Goal: Transaction & Acquisition: Purchase product/service

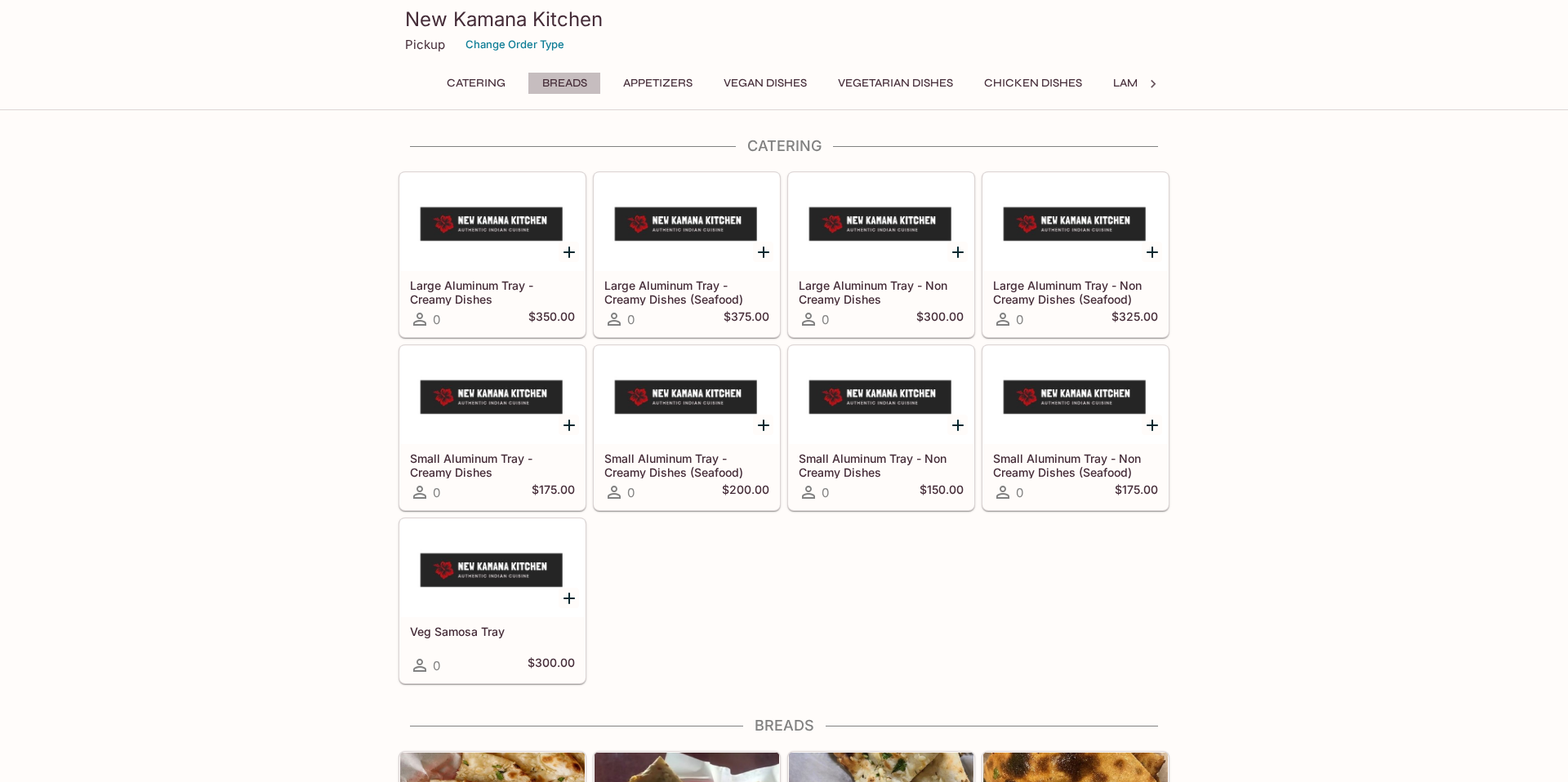
click at [560, 84] on button "Breads" at bounding box center [564, 83] width 73 height 22
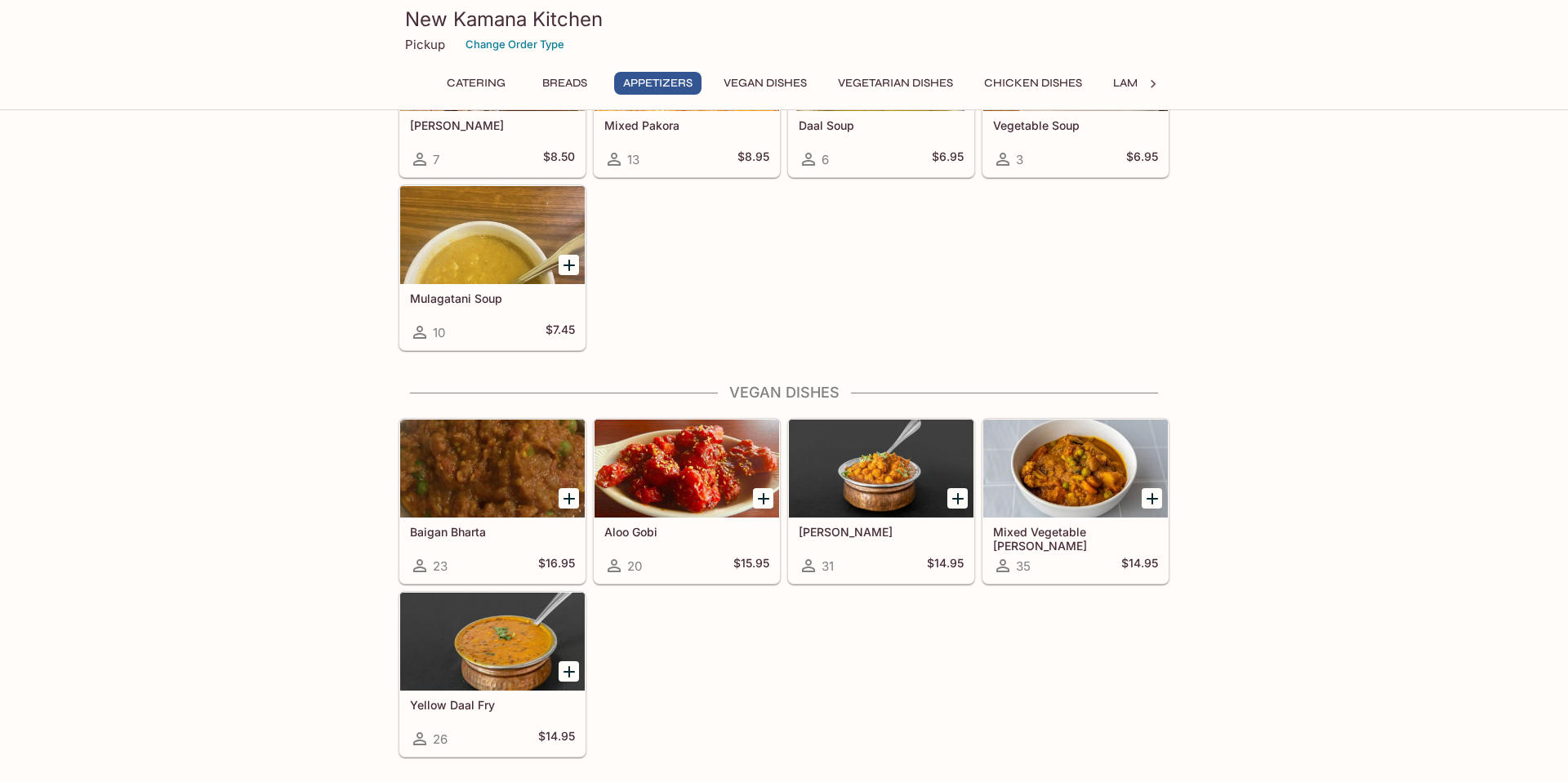
scroll to position [1490, 0]
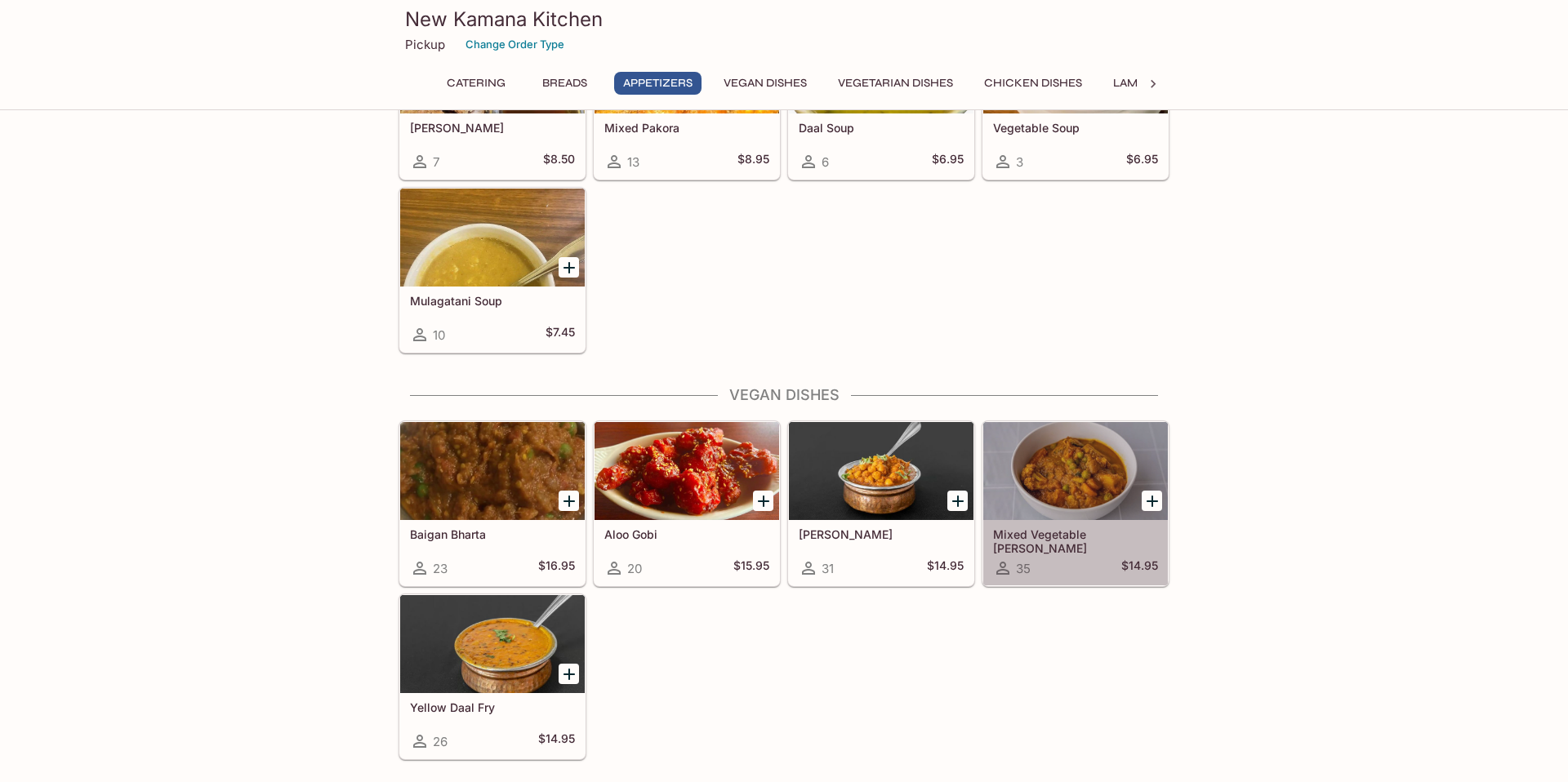
click at [1072, 480] on div at bounding box center [1076, 471] width 185 height 98
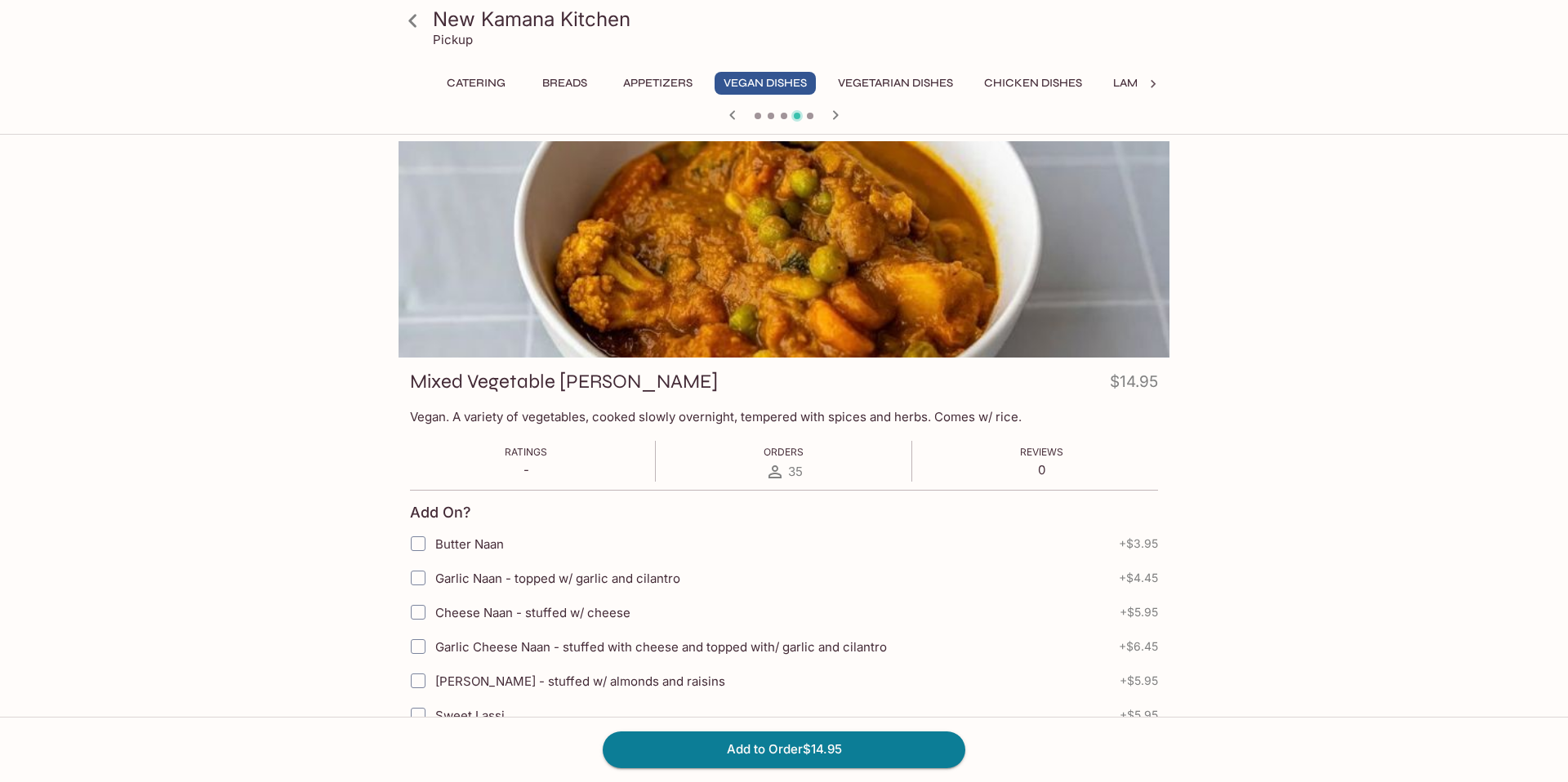
click at [420, 580] on input "Garlic Naan - topped w/ garlic and cilantro" at bounding box center [418, 578] width 33 height 33
checkbox input "true"
click at [1157, 83] on icon at bounding box center [1153, 84] width 16 height 16
click at [840, 86] on button "Rice Specialties" at bounding box center [811, 83] width 118 height 22
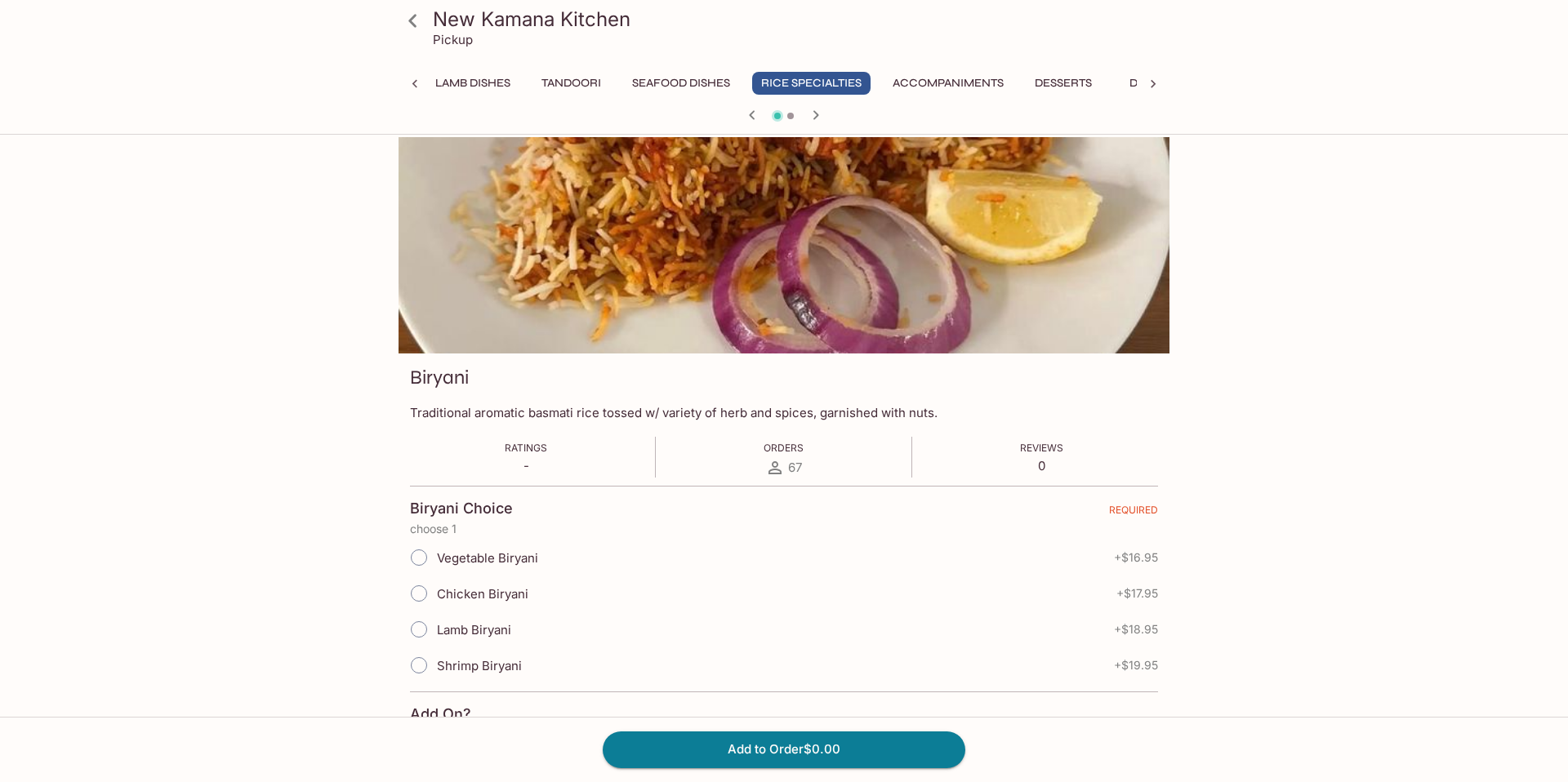
scroll to position [0, 0]
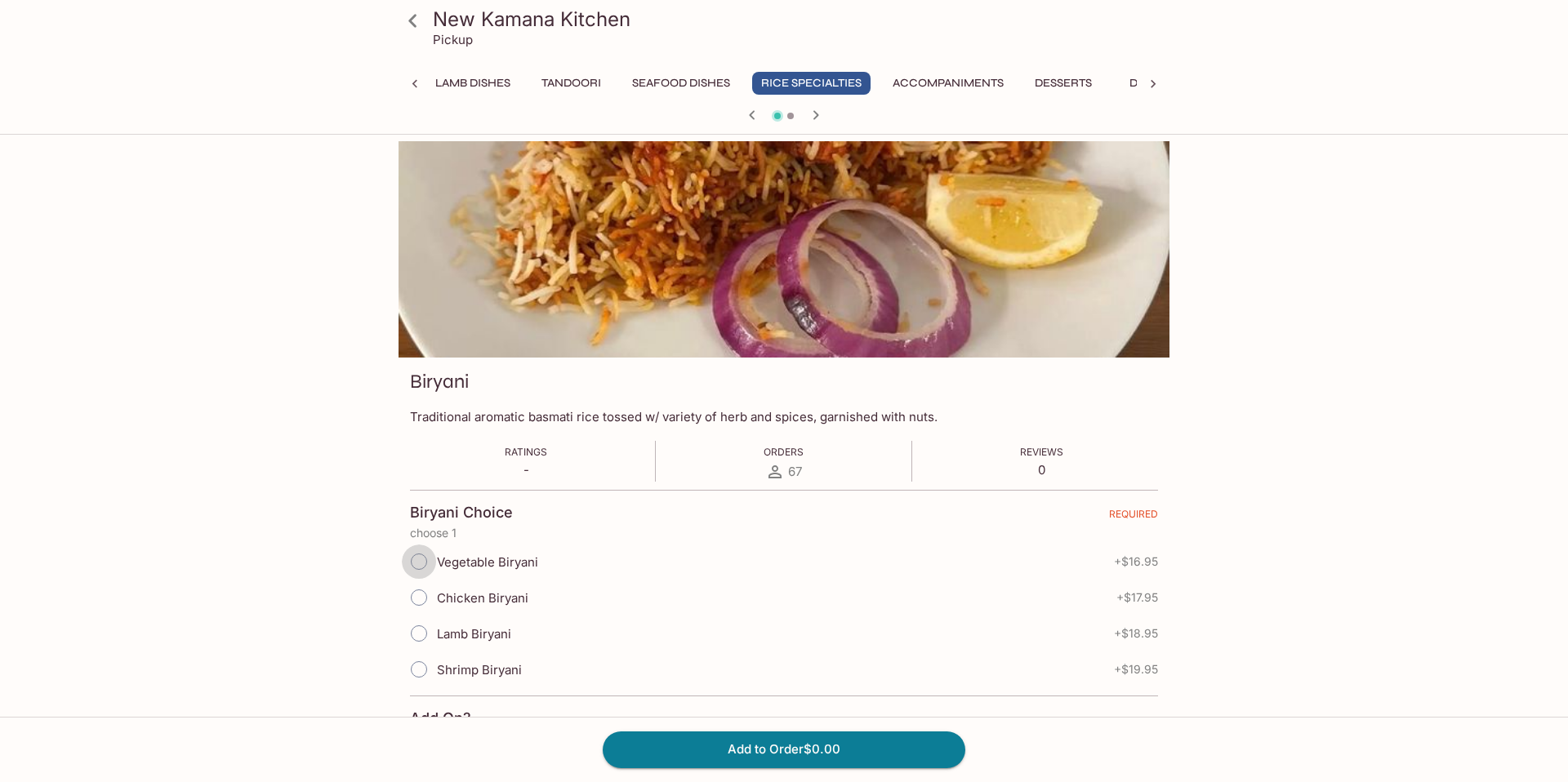
click at [418, 561] on input "Vegetable Biryani" at bounding box center [419, 562] width 35 height 35
radio input "true"
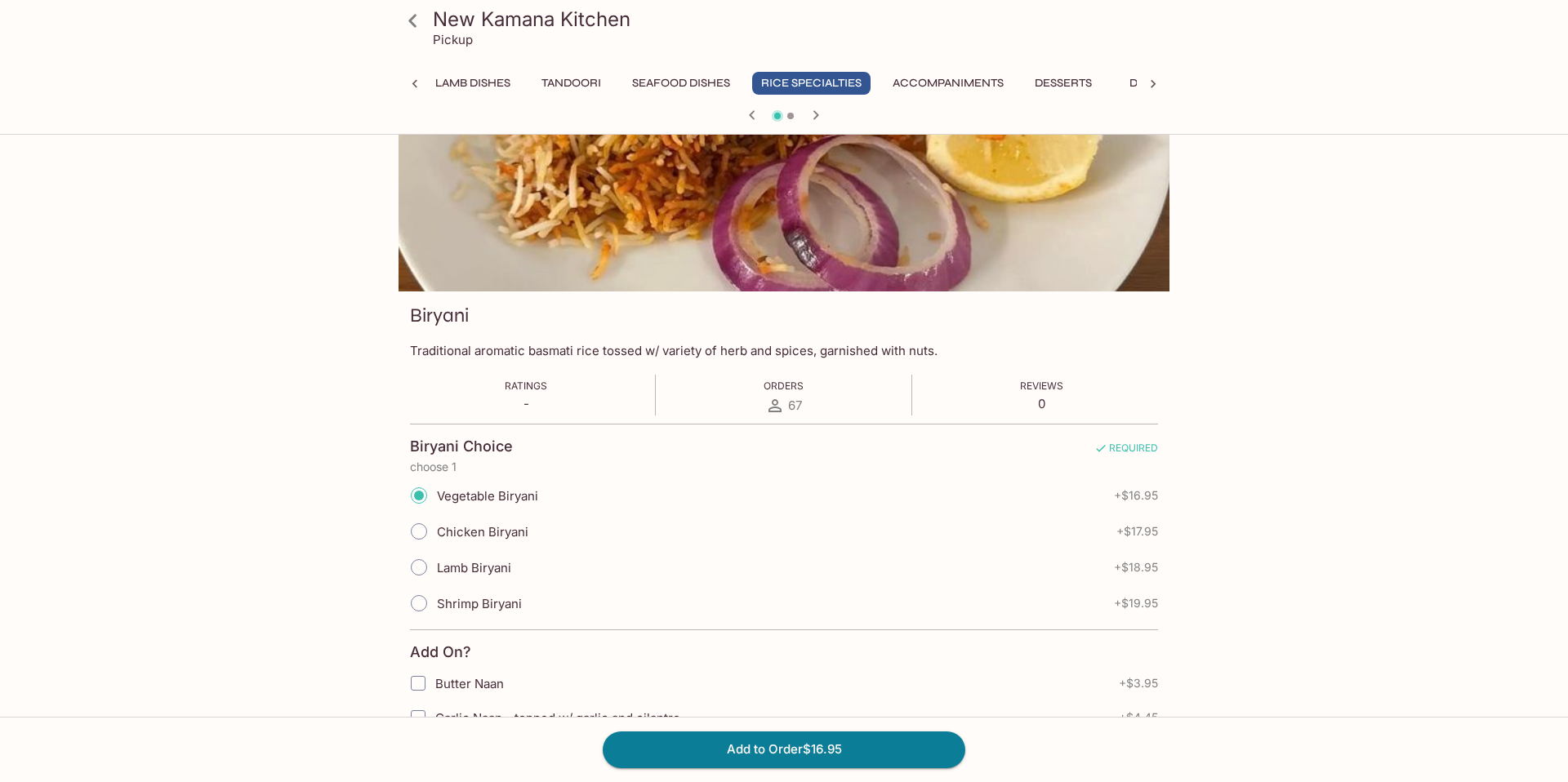
scroll to position [67, 0]
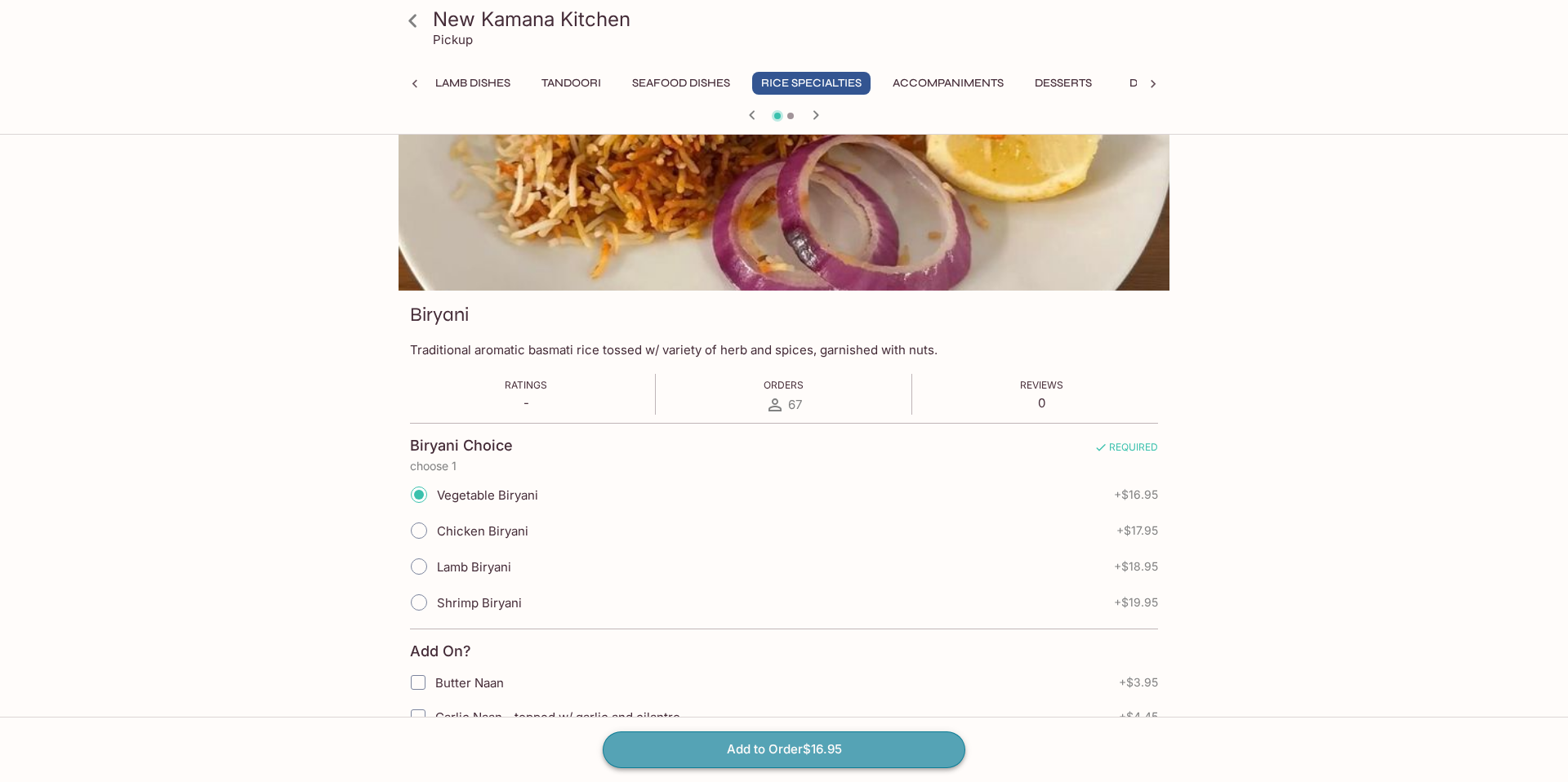
click at [768, 749] on button "Add to Order $16.95" at bounding box center [784, 750] width 363 height 36
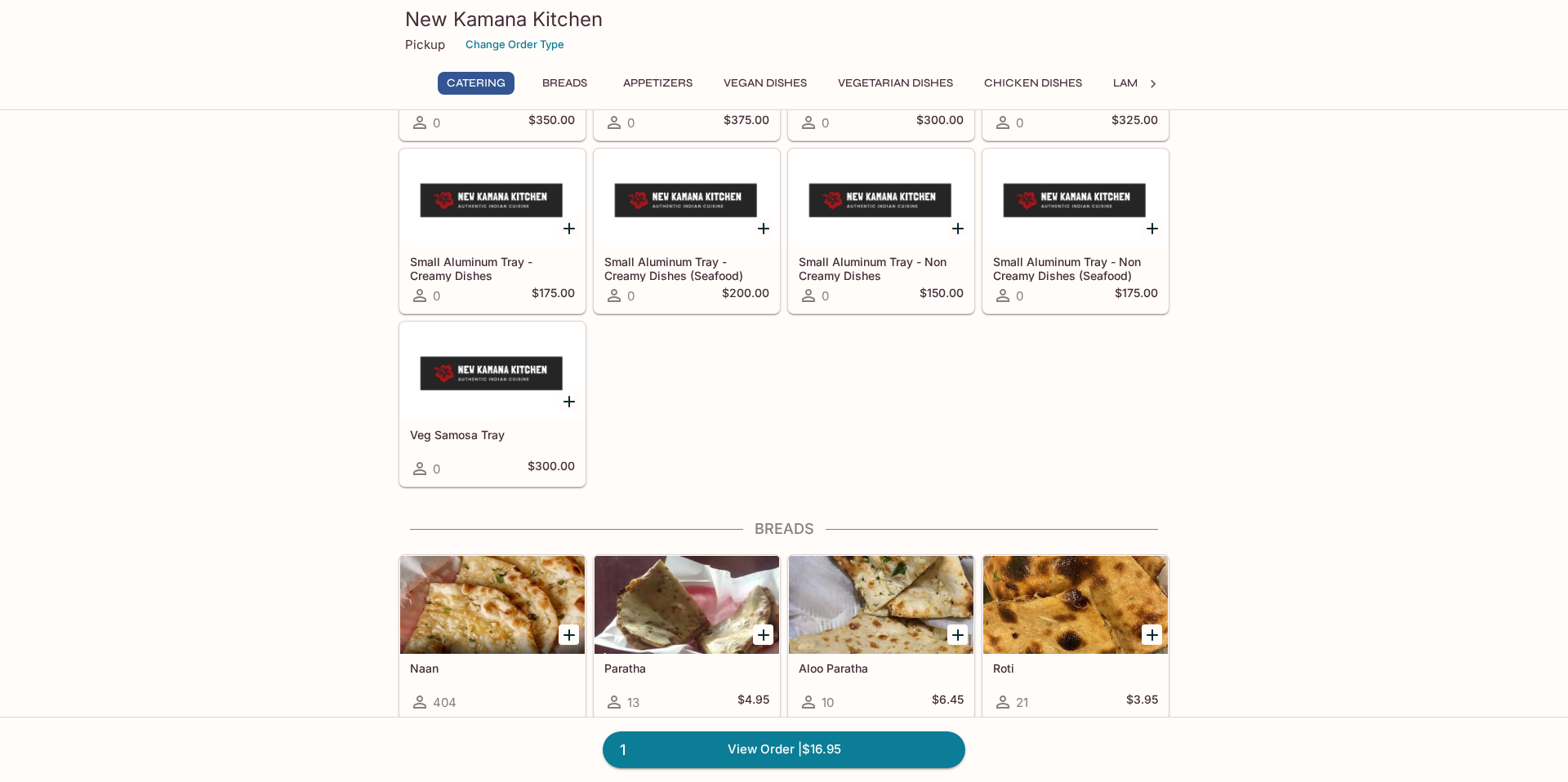
scroll to position [302, 0]
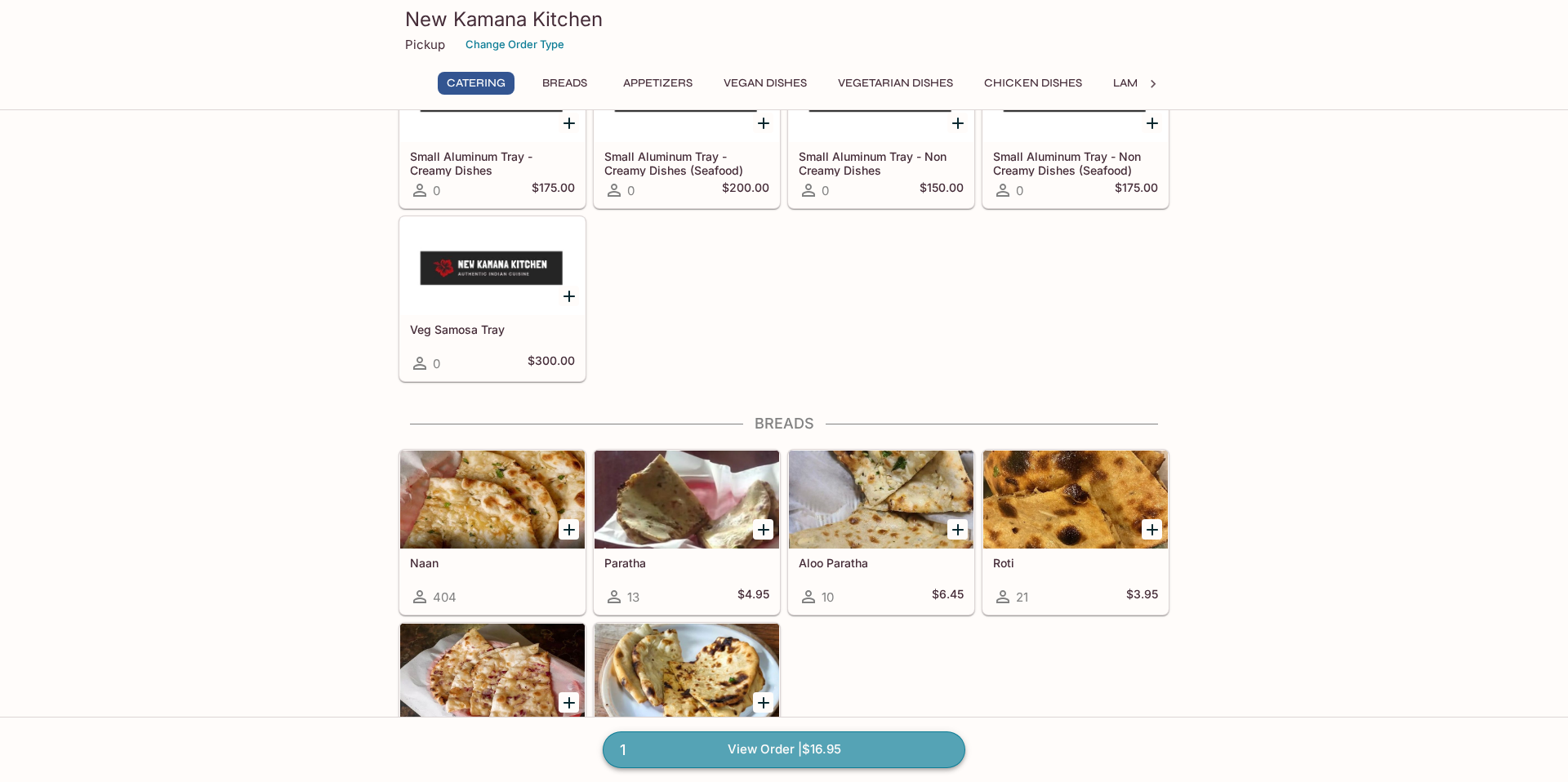
click at [806, 754] on link "1 View Order | $16.95" at bounding box center [784, 750] width 363 height 36
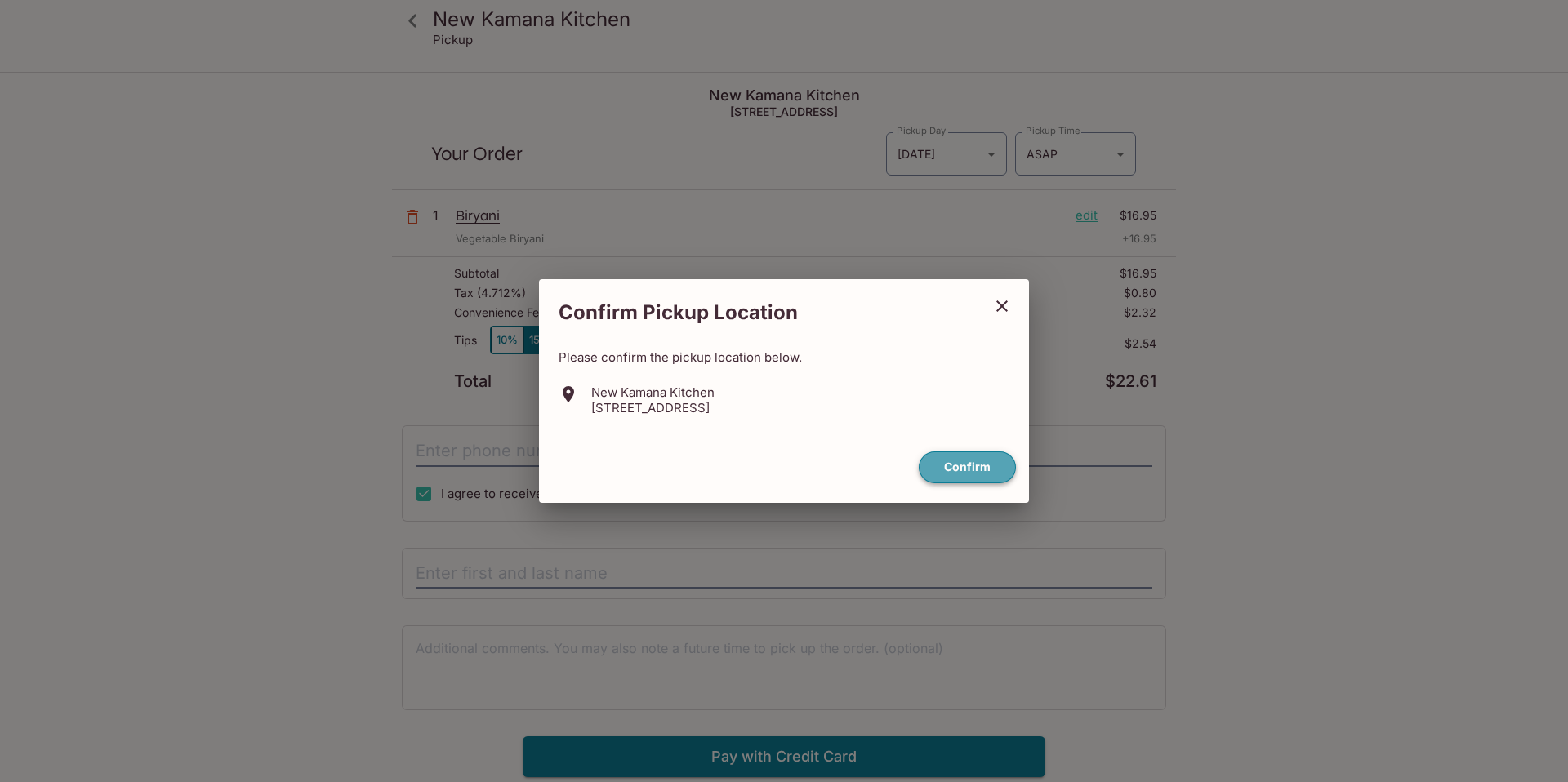
click at [965, 471] on button "Confirm" at bounding box center [967, 467] width 98 height 32
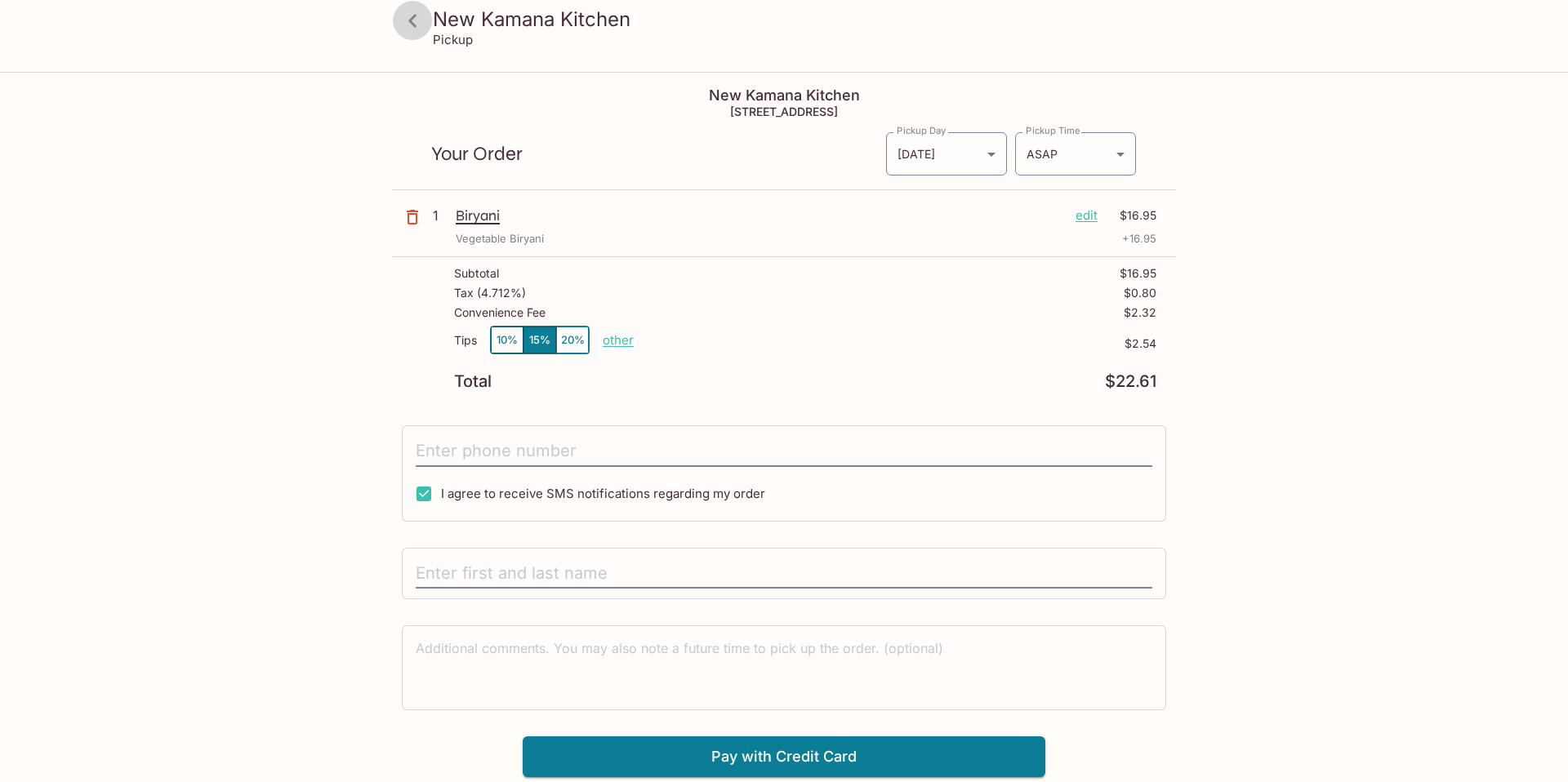
click at [415, 19] on icon at bounding box center [413, 21] width 28 height 28
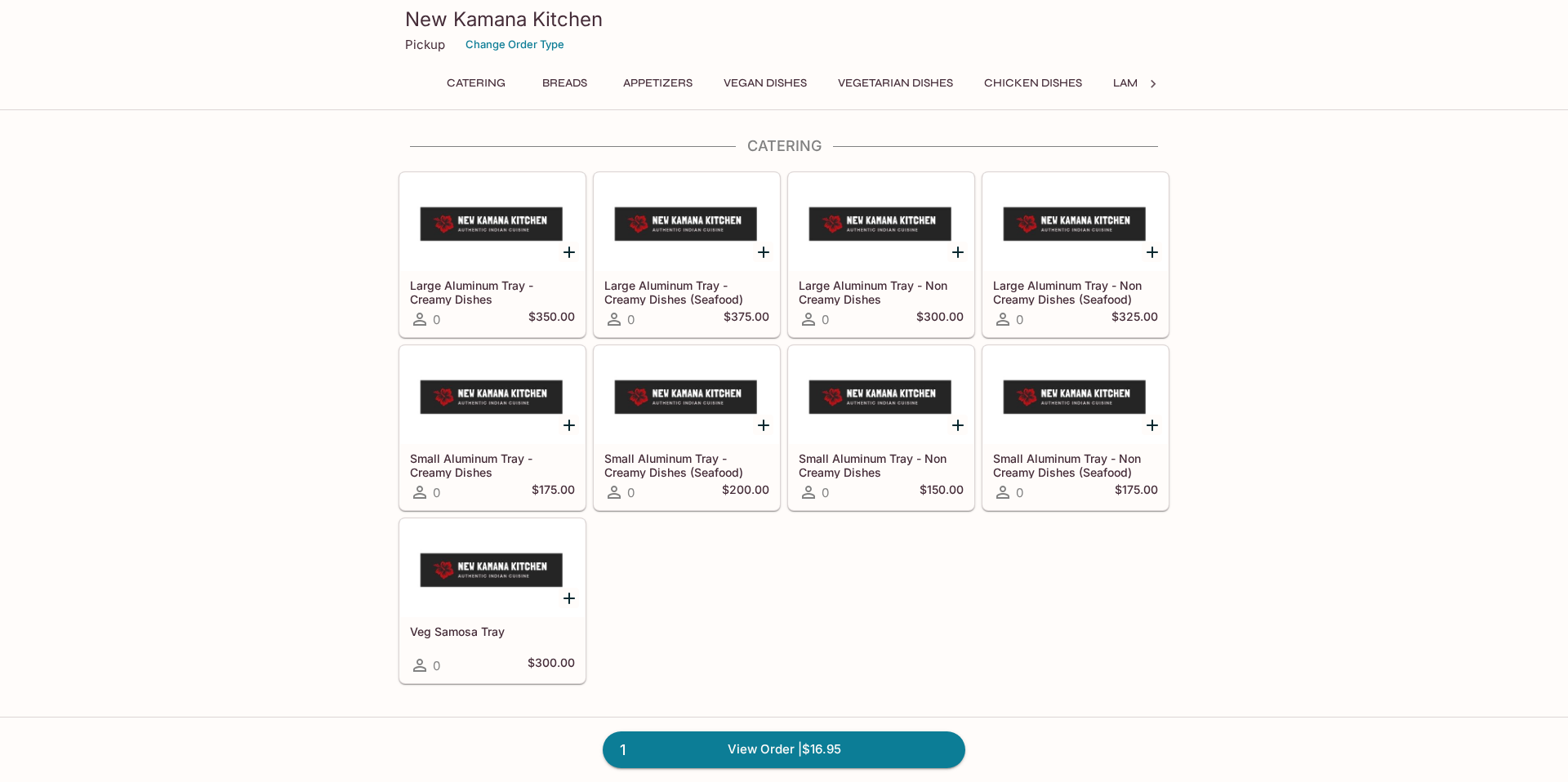
click at [549, 87] on button "Breads" at bounding box center [564, 83] width 73 height 22
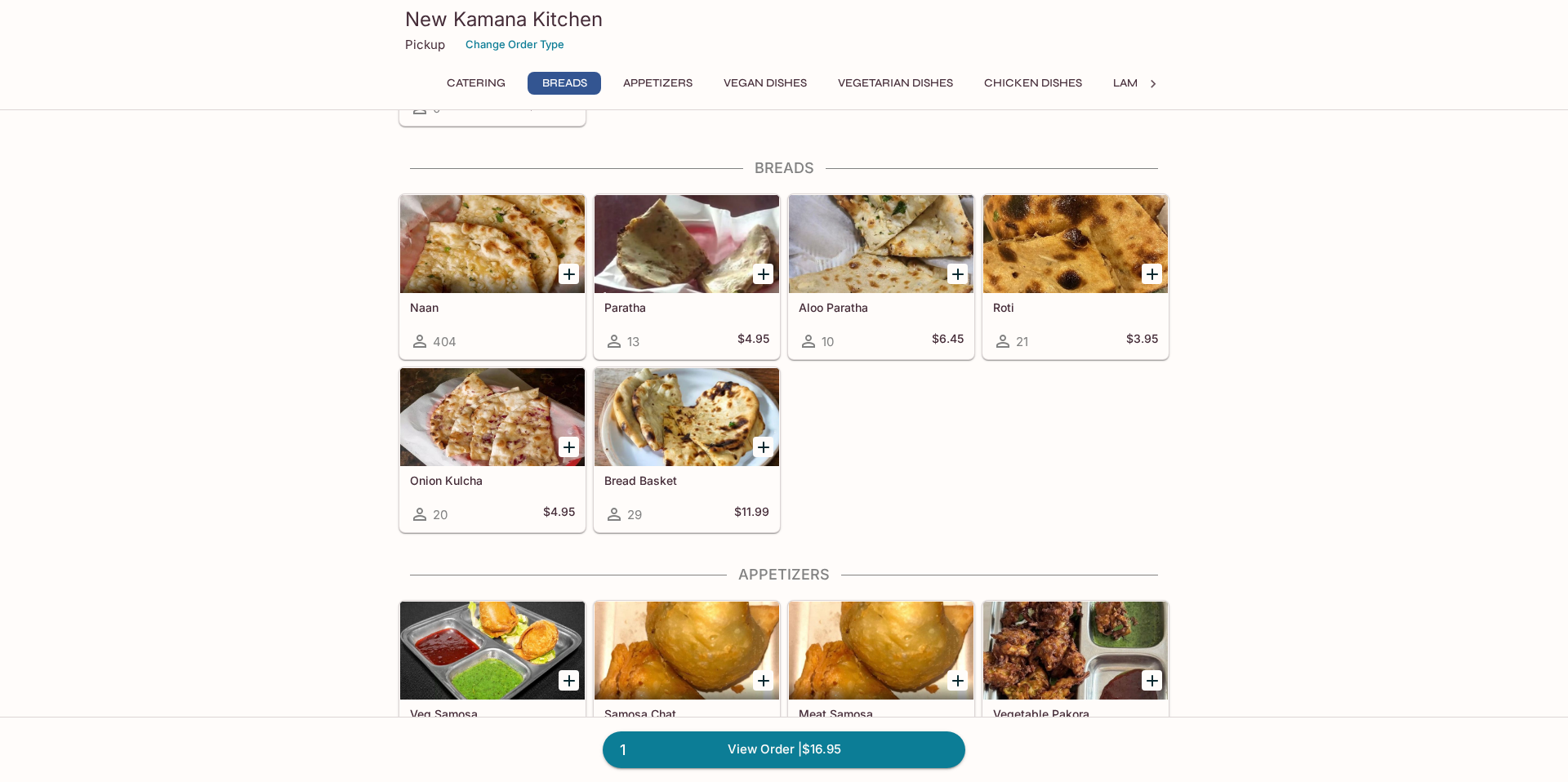
scroll to position [578, 0]
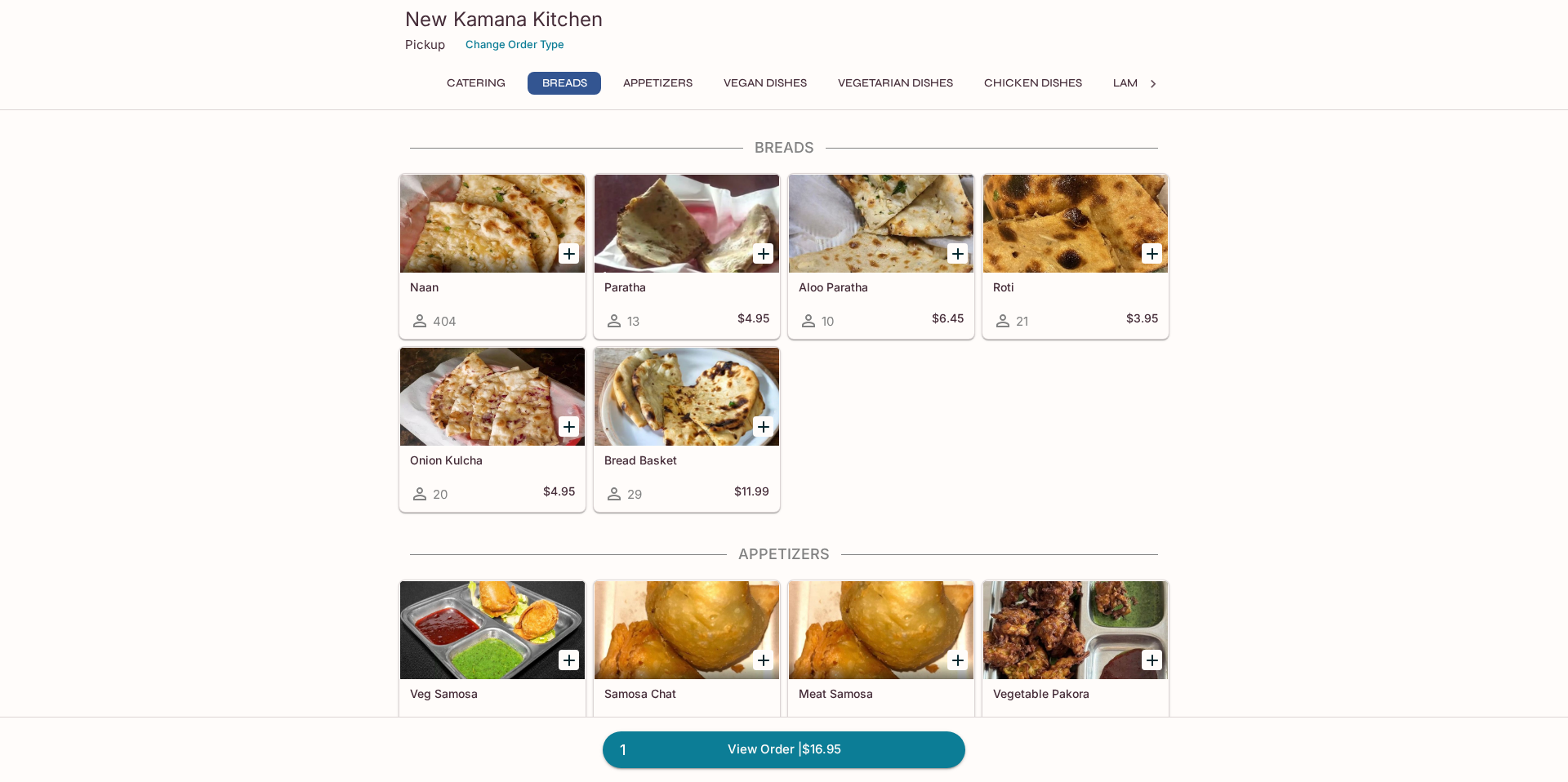
click at [519, 236] on div at bounding box center [492, 224] width 185 height 98
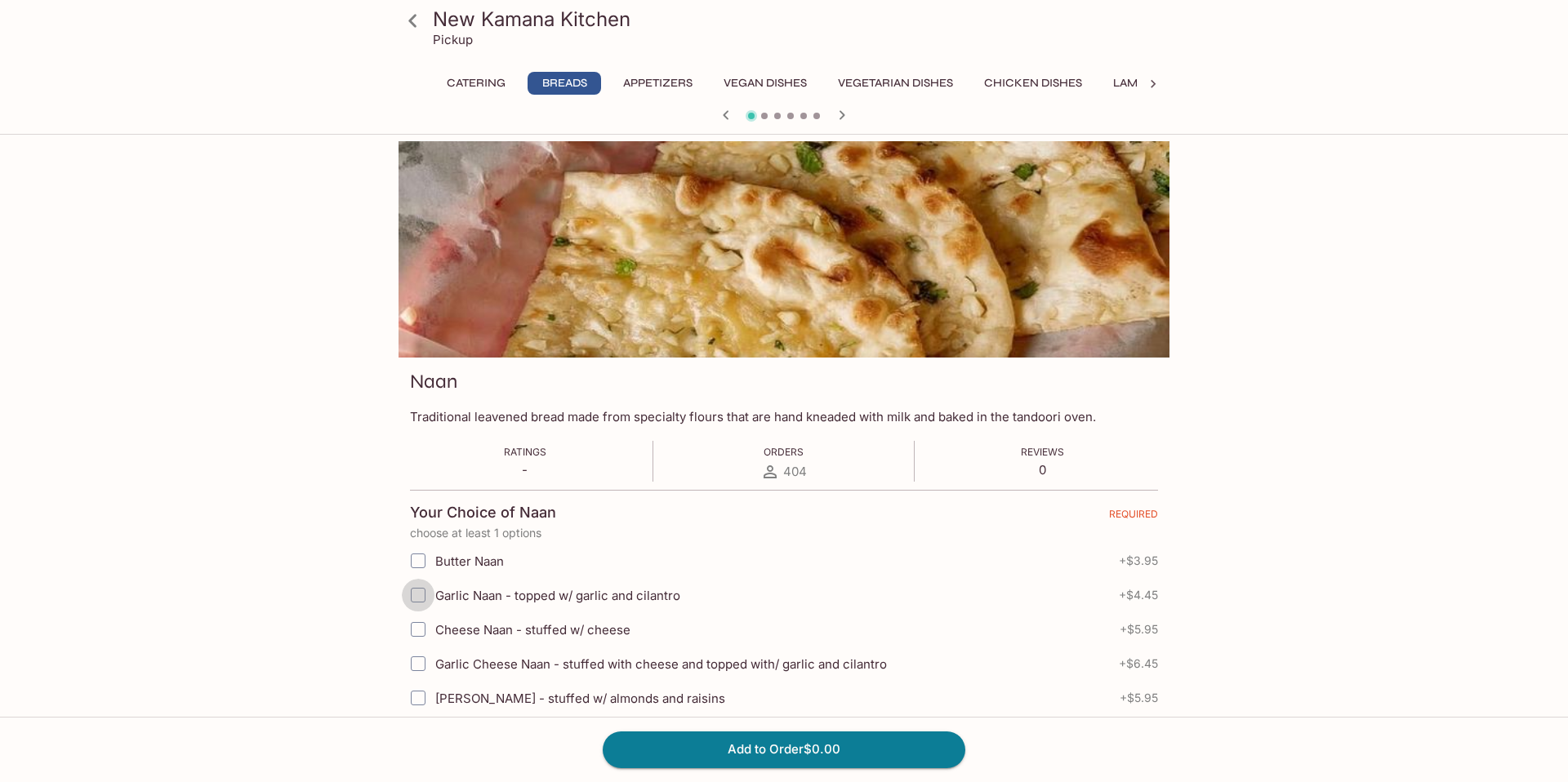
click at [419, 598] on input "Garlic Naan - topped w/ garlic and cilantro" at bounding box center [418, 596] width 33 height 33
checkbox input "true"
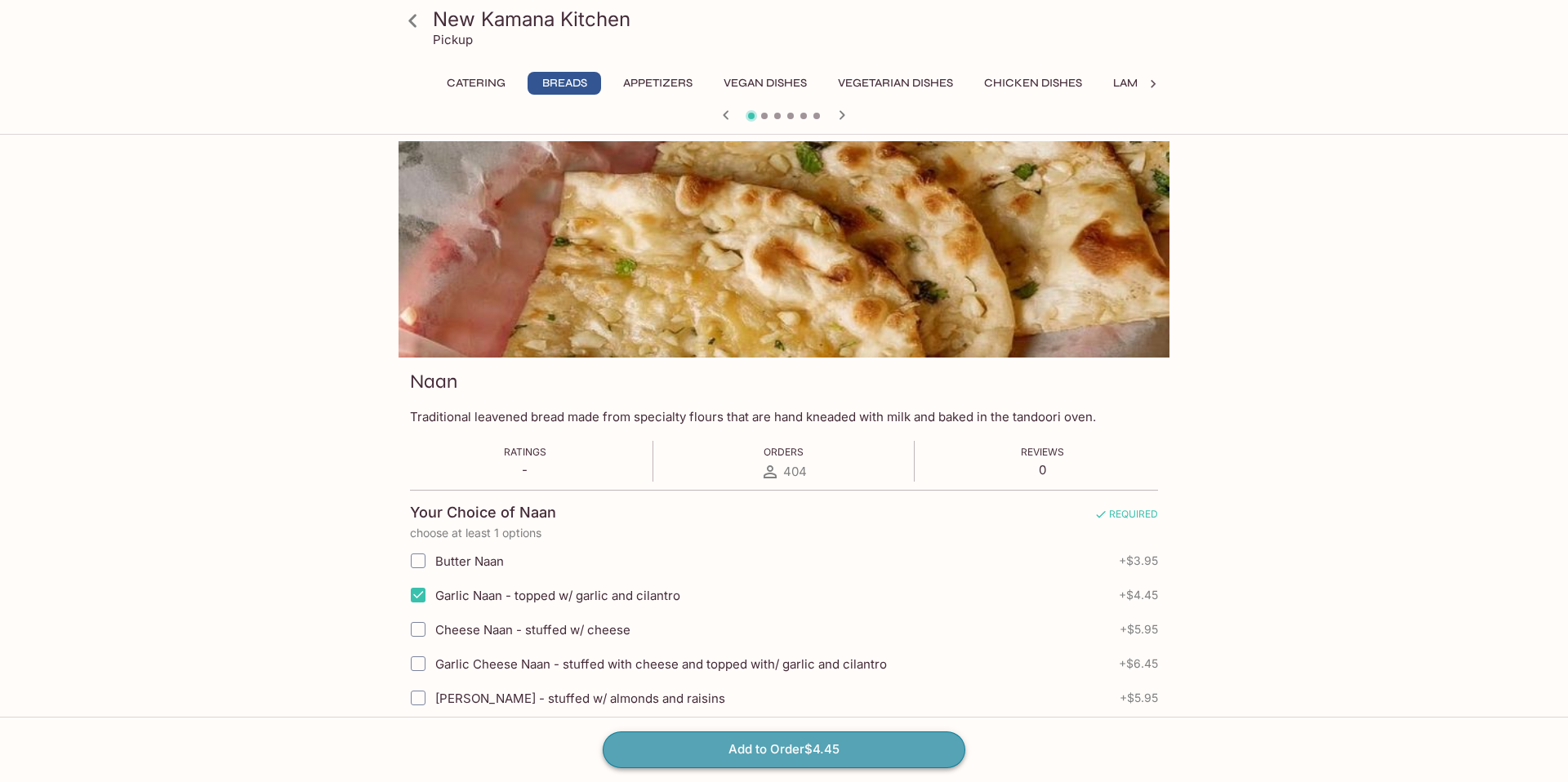
click at [678, 753] on button "Add to Order $4.45" at bounding box center [784, 750] width 363 height 36
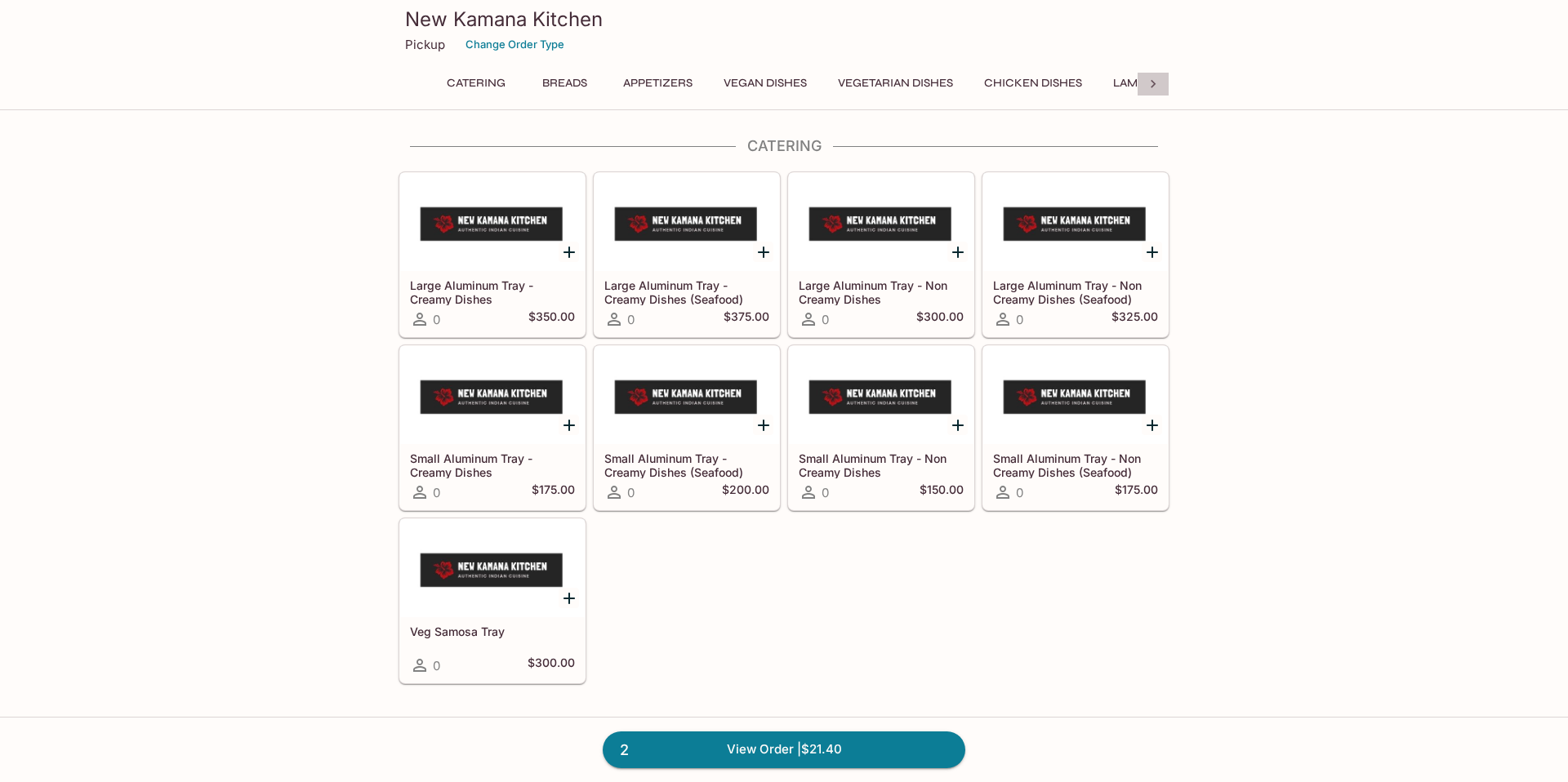
click at [1157, 80] on icon at bounding box center [1153, 84] width 16 height 16
click at [958, 87] on button "Accompaniments" at bounding box center [947, 83] width 129 height 22
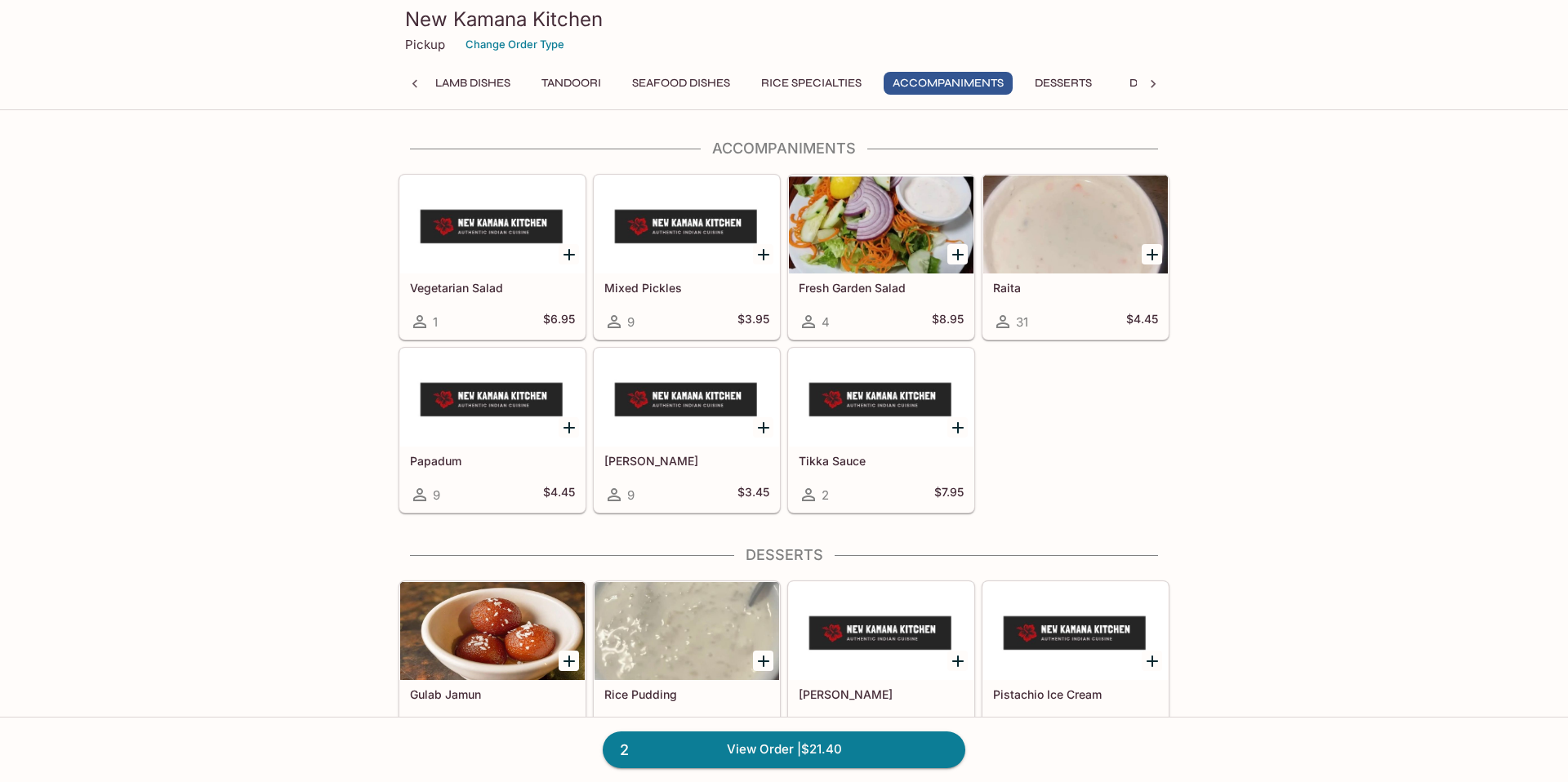
scroll to position [4757, 0]
click at [1156, 255] on icon "Add Raita" at bounding box center [1152, 254] width 20 height 20
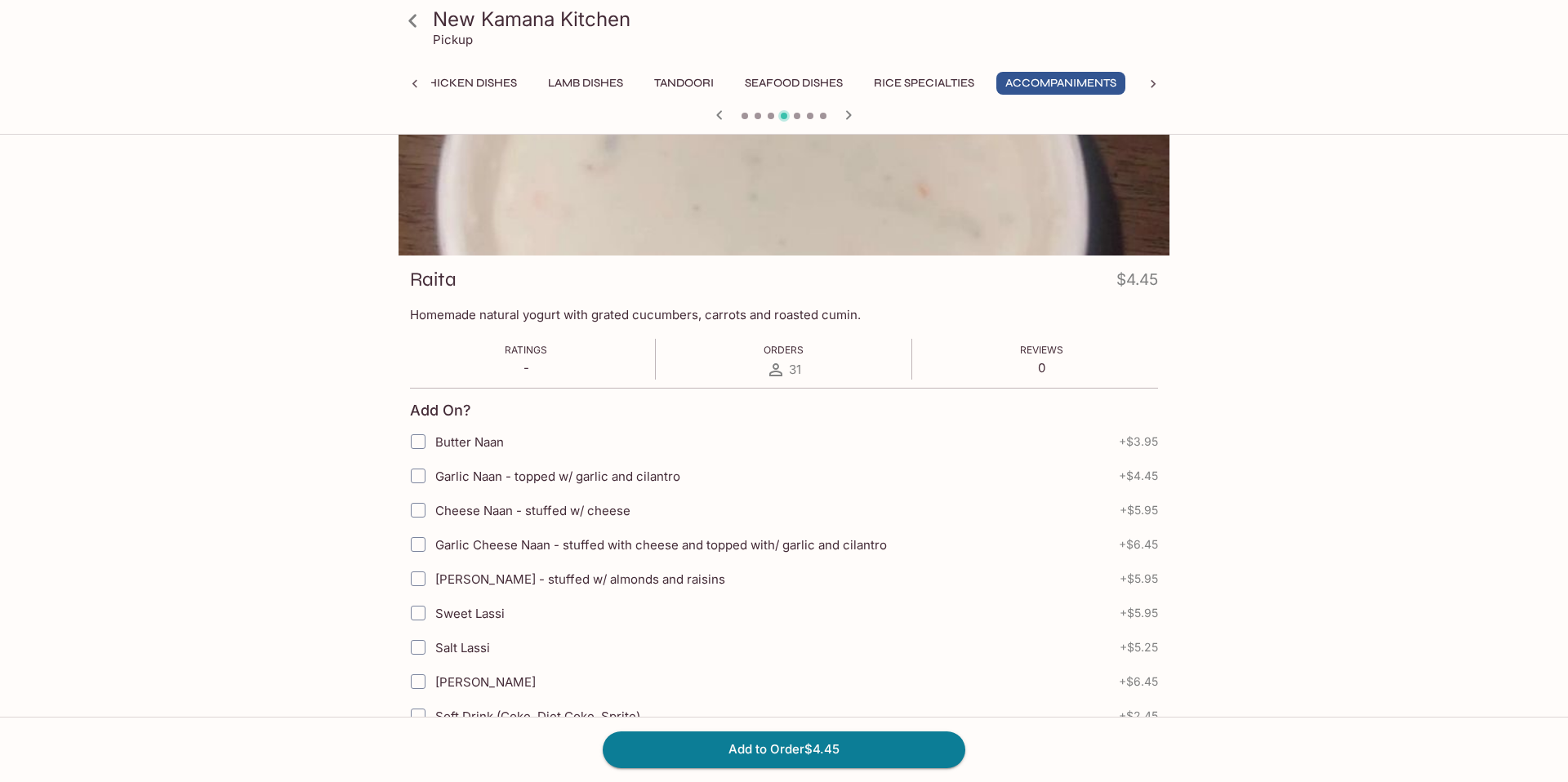
scroll to position [104, 0]
click at [731, 739] on button "Add to Order $4.45" at bounding box center [784, 750] width 363 height 36
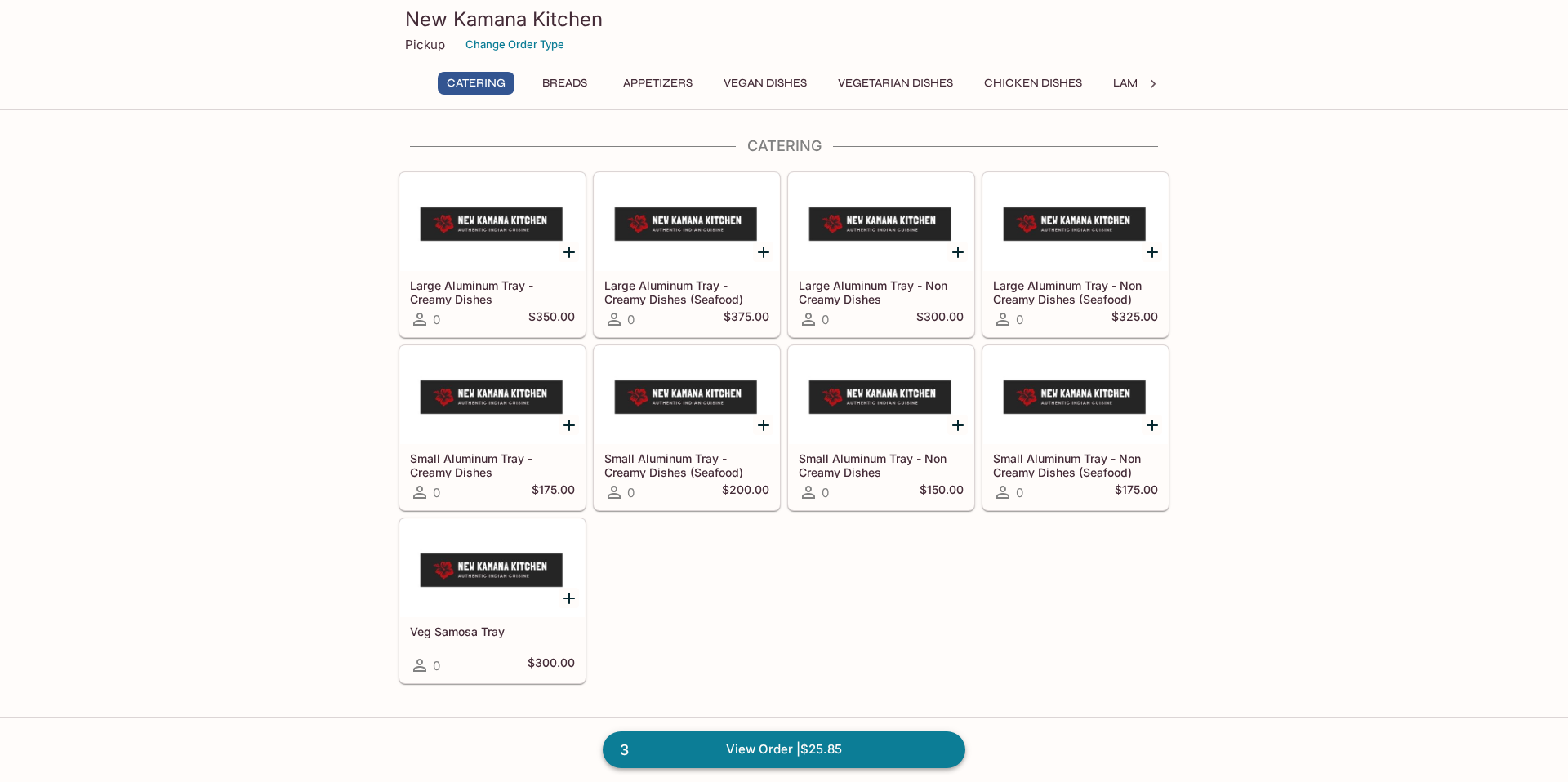
click at [803, 747] on link "3 View Order | $25.85" at bounding box center [784, 750] width 363 height 36
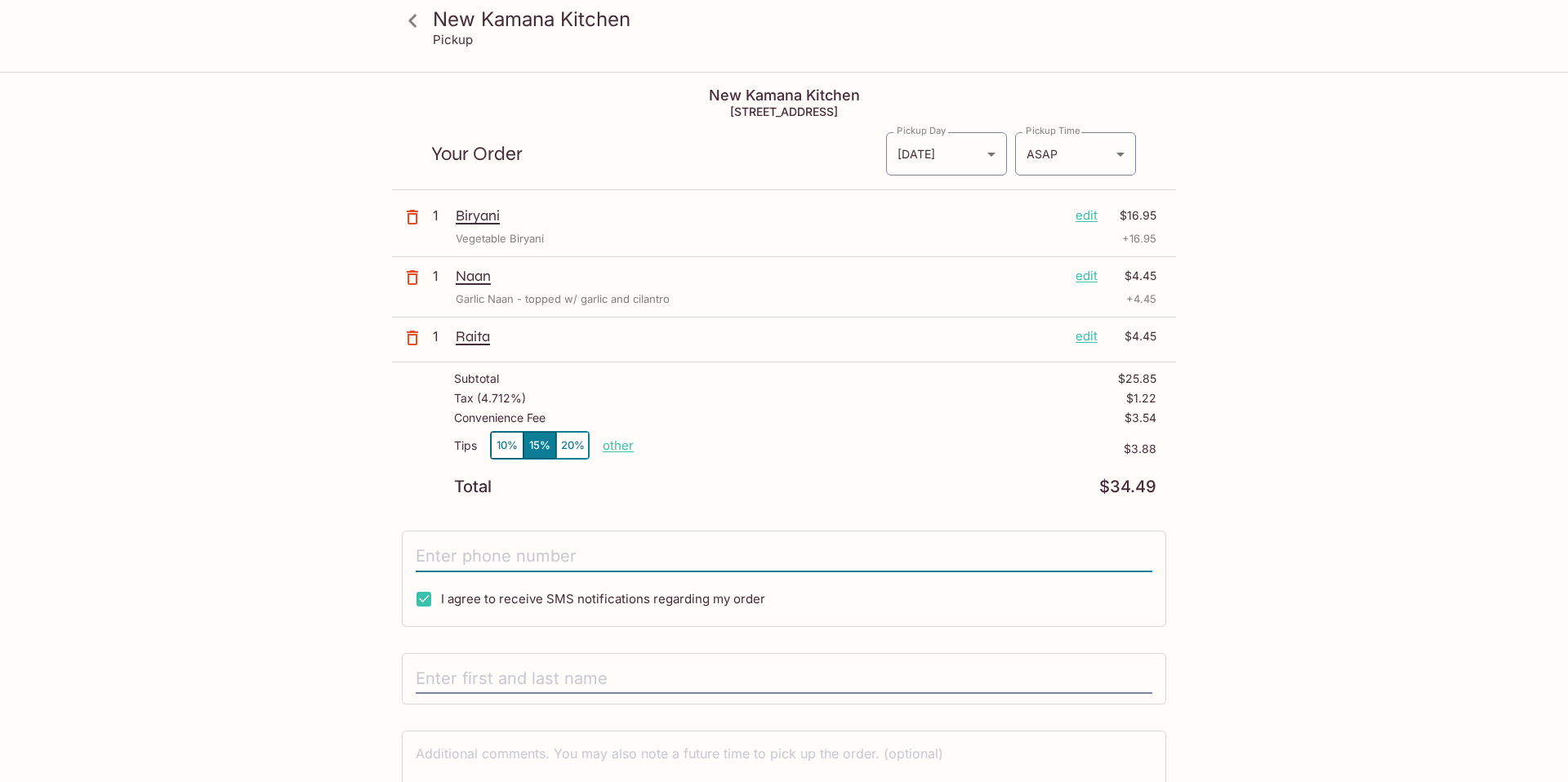
click at [521, 552] on input "tel" at bounding box center [783, 557] width 737 height 31
type input "[PHONE_NUMBER]"
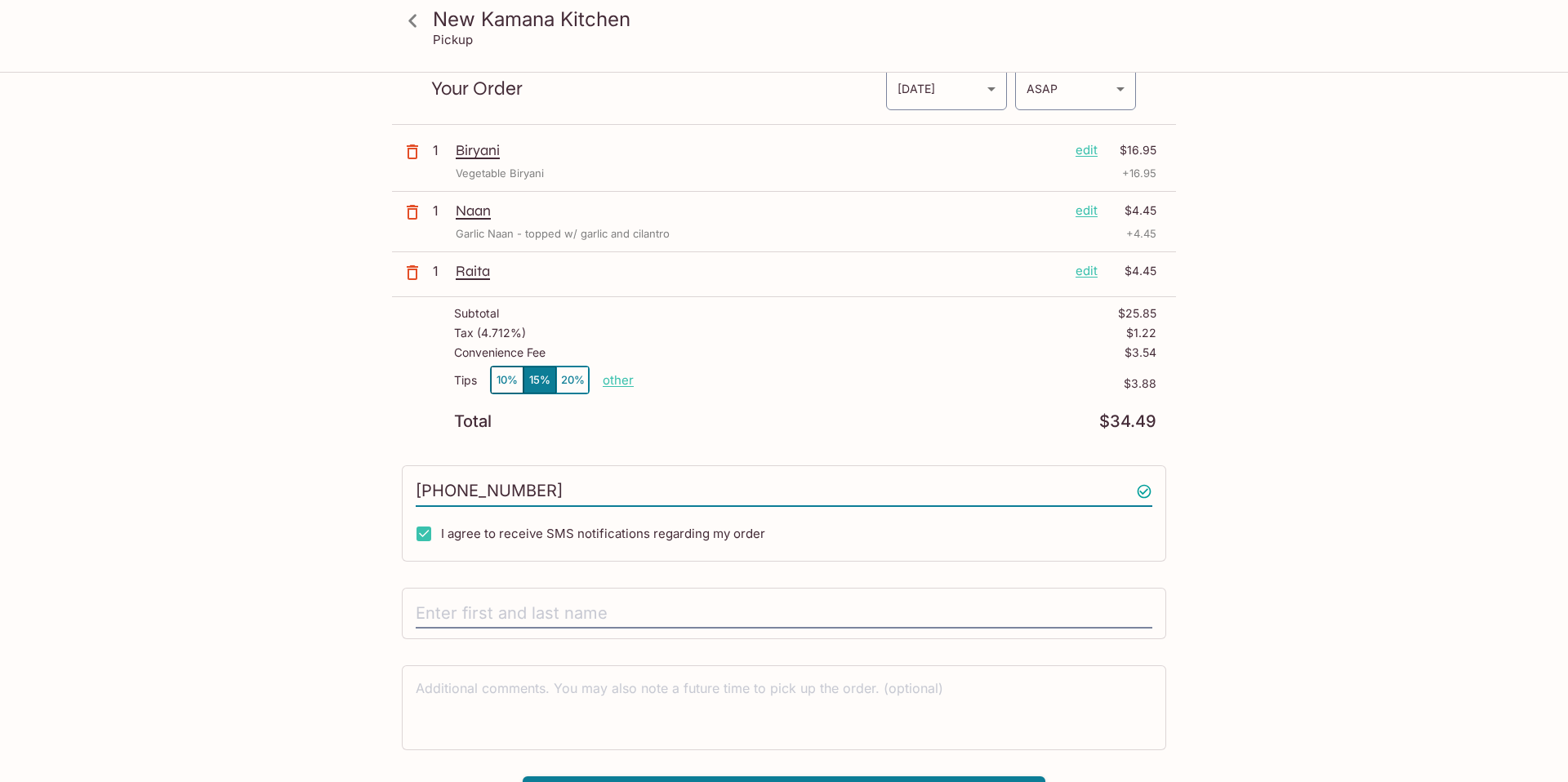
scroll to position [100, 0]
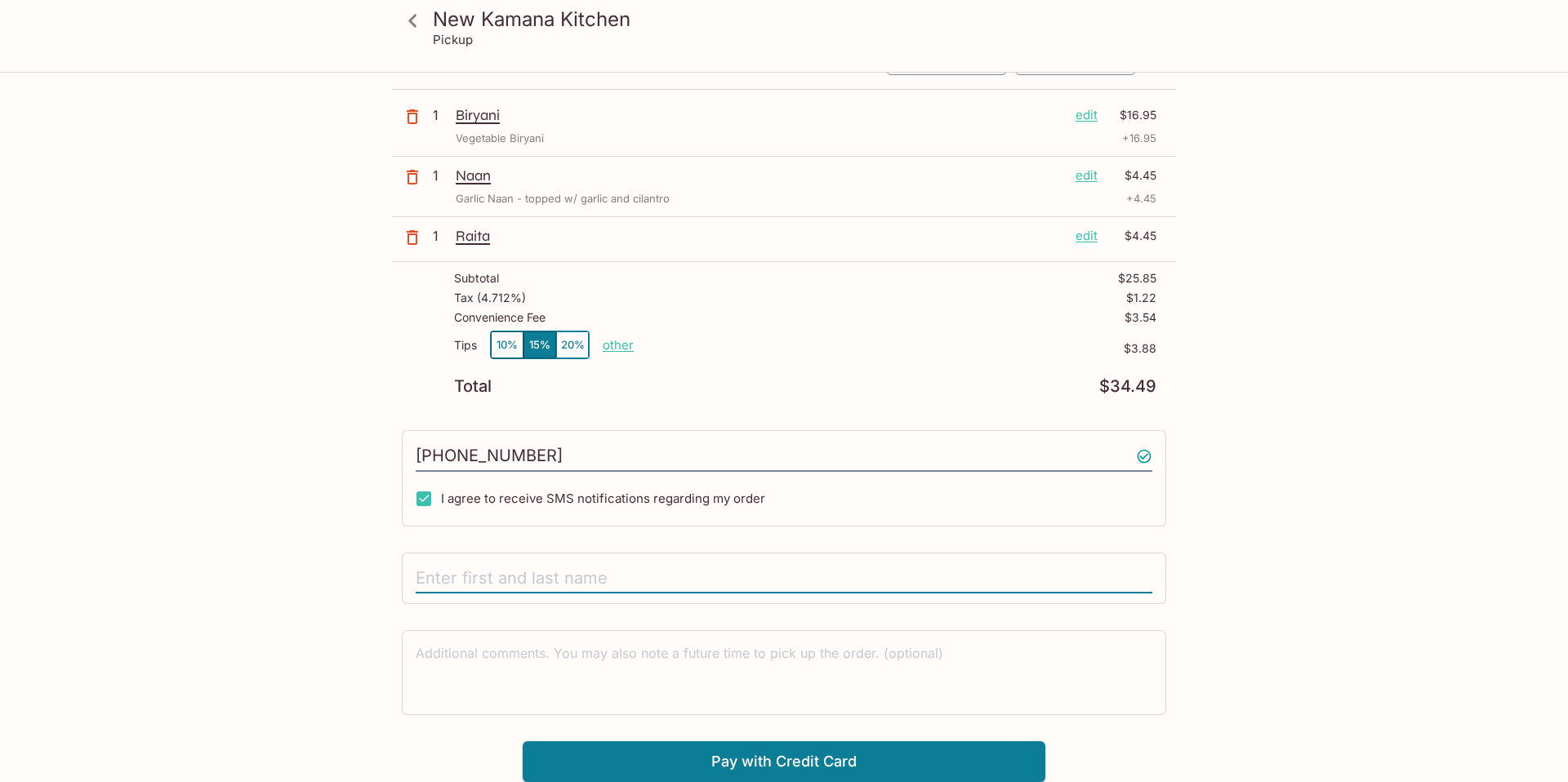
click at [537, 577] on input "text" at bounding box center [783, 579] width 737 height 31
type input "[PERSON_NAME]"
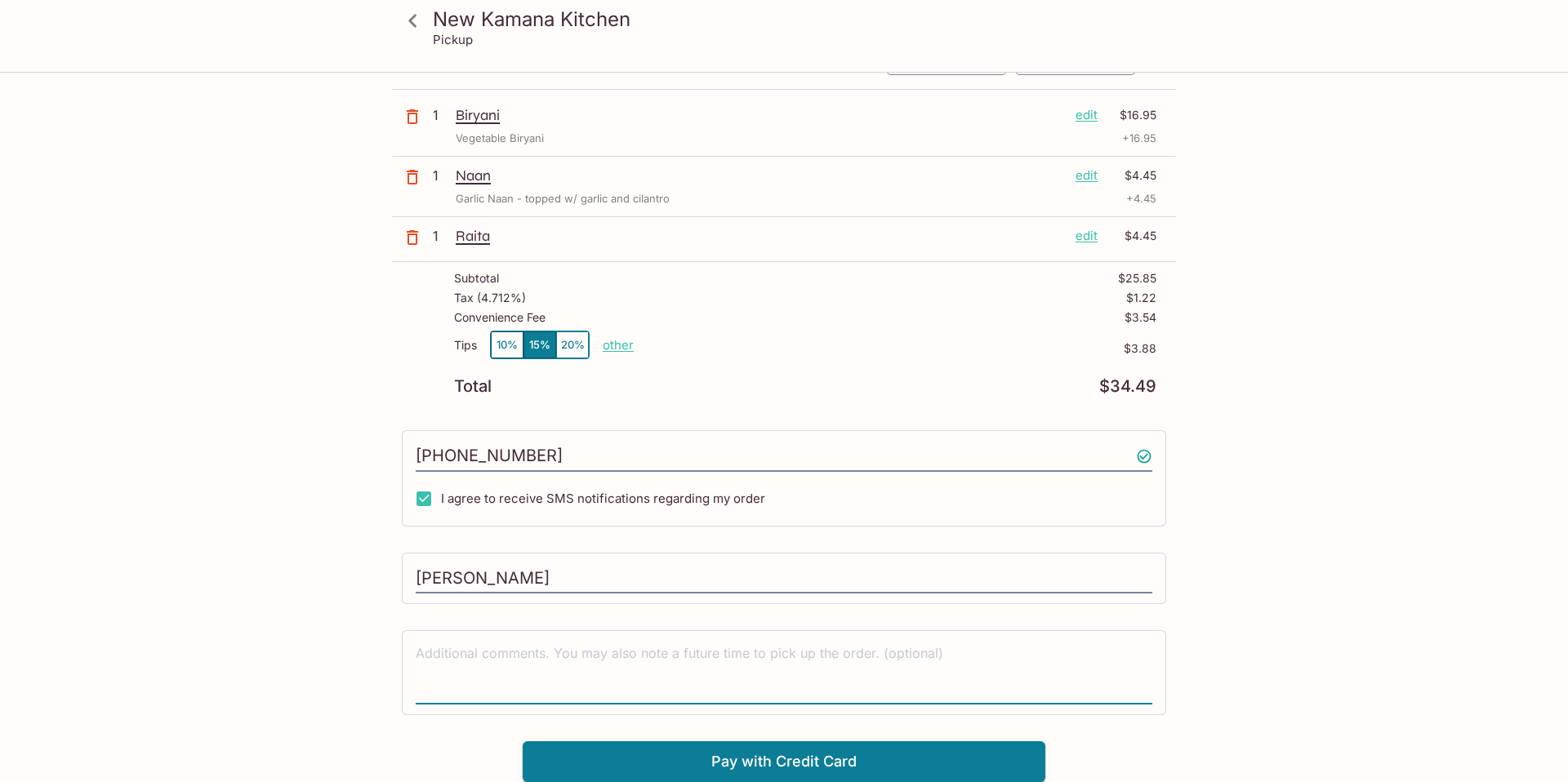
click at [591, 659] on textarea at bounding box center [783, 672] width 737 height 56
type textarea "H"
type textarea "Pick up asap"
click at [692, 756] on button "Pay with Credit Card" at bounding box center [783, 761] width 522 height 41
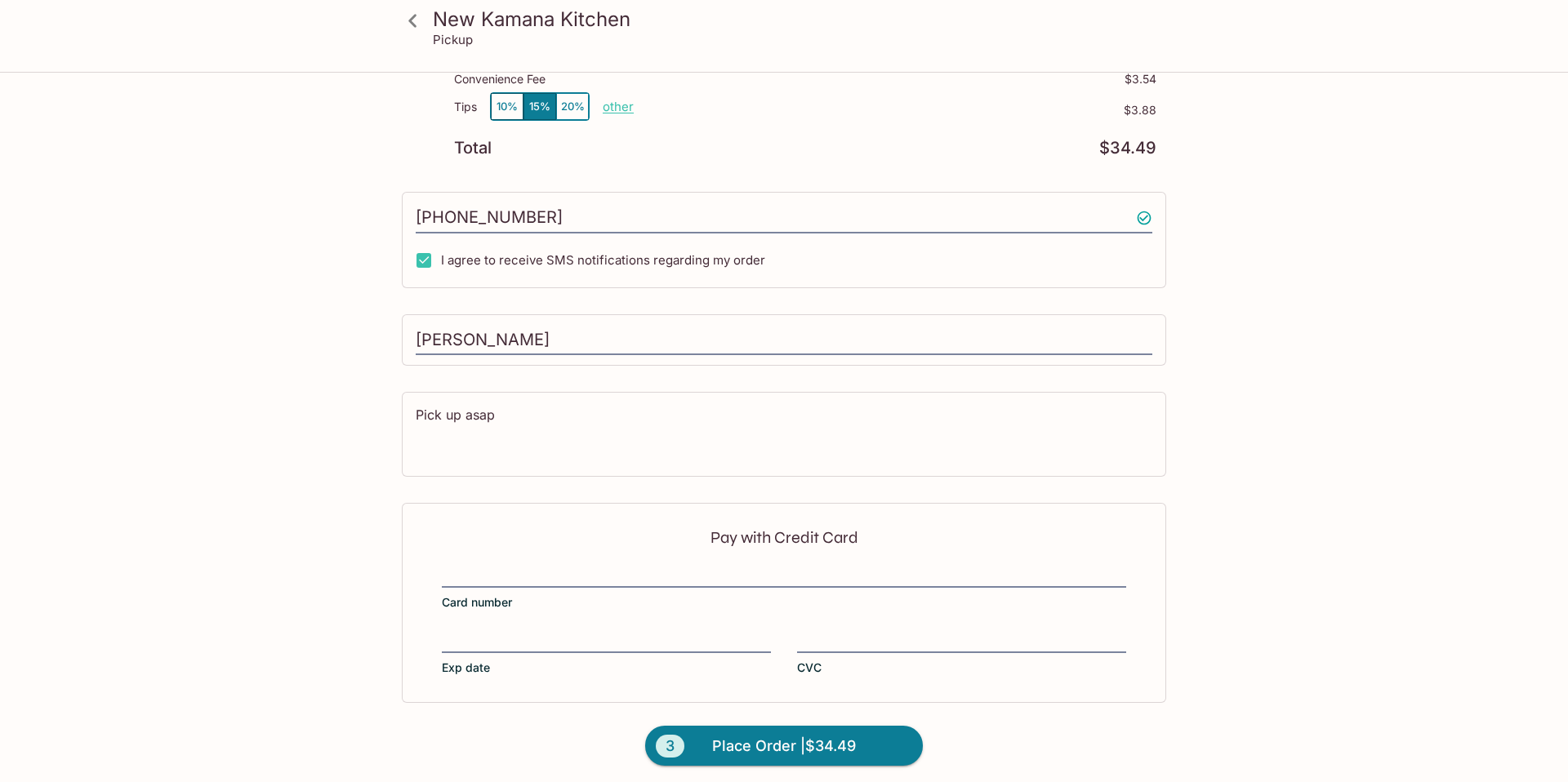
scroll to position [345, 0]
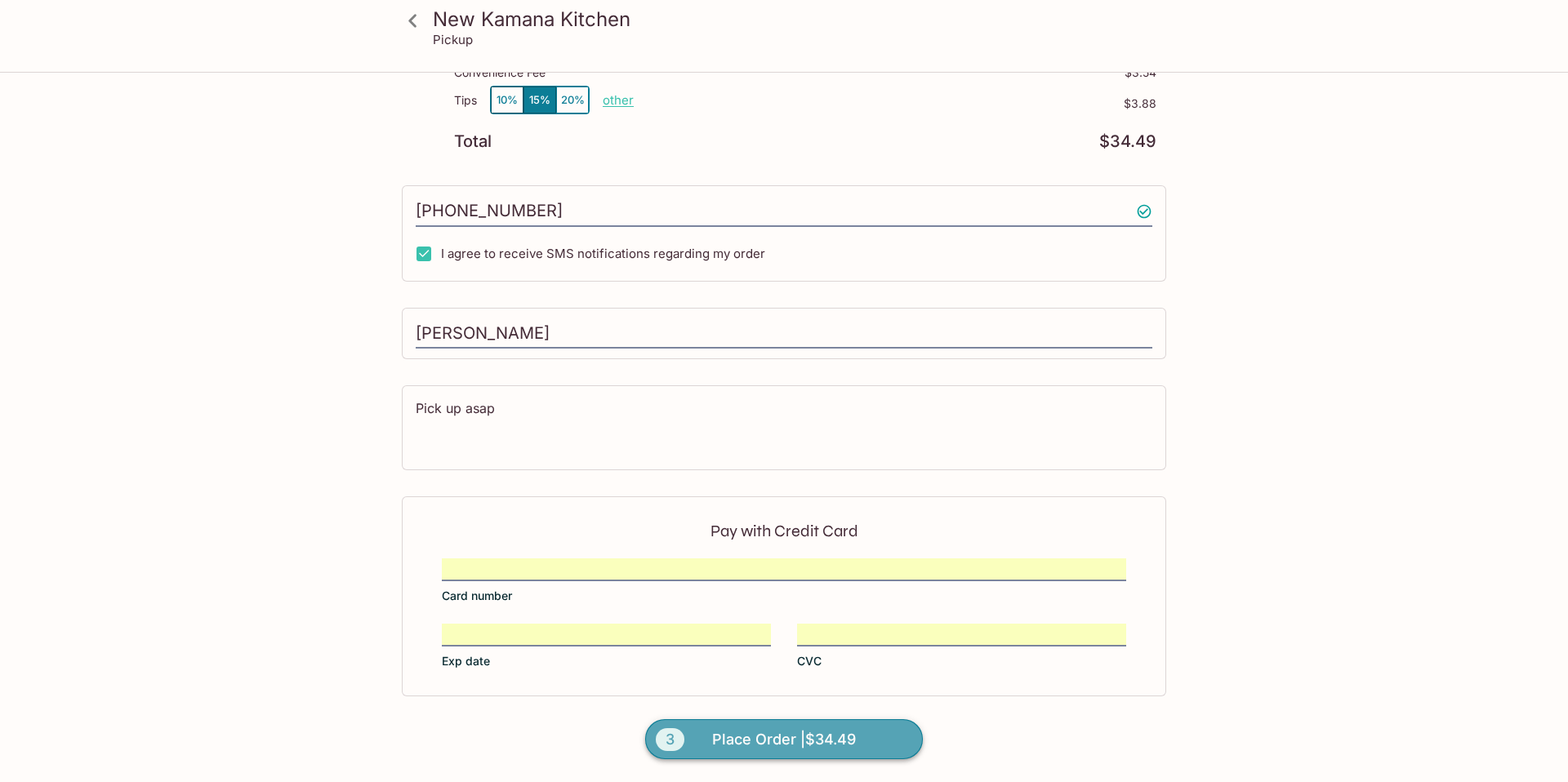
click at [747, 744] on span "Place Order | $34.49" at bounding box center [784, 740] width 143 height 26
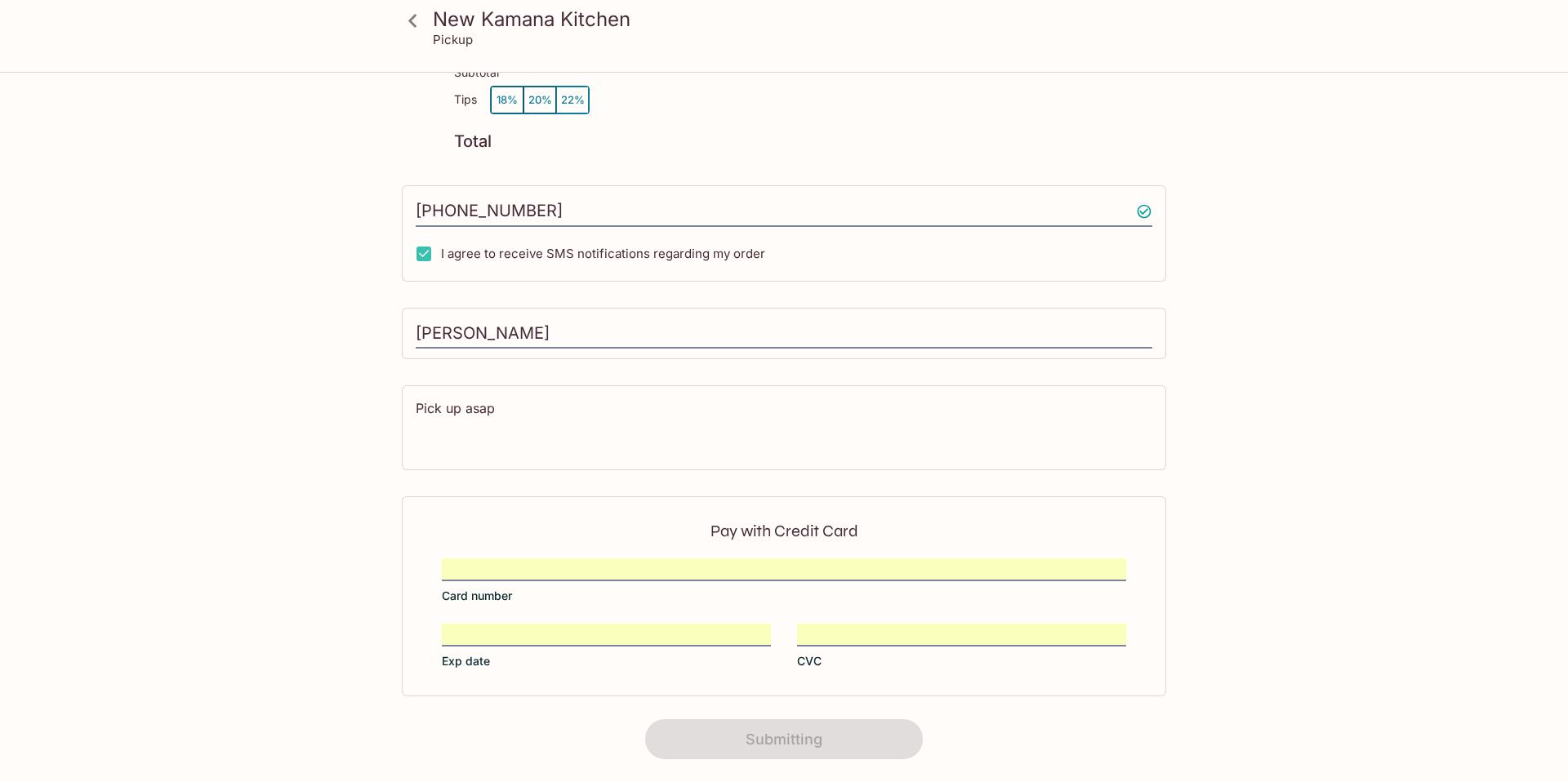
scroll to position [0, 0]
